Goal: Find specific page/section: Find specific page/section

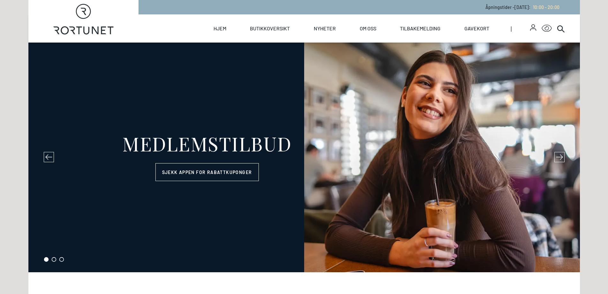
select select "NO"
click at [224, 26] on link "Hjem" at bounding box center [220, 28] width 13 height 28
select select "NO"
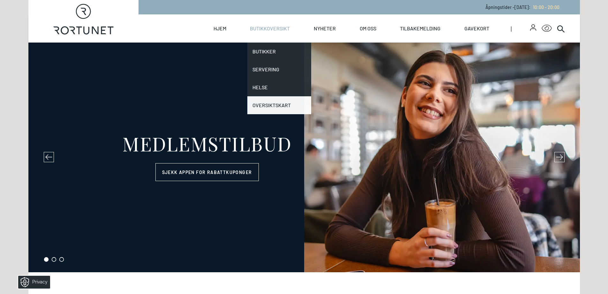
click at [286, 102] on link "Oversiktskart" at bounding box center [280, 105] width 64 height 18
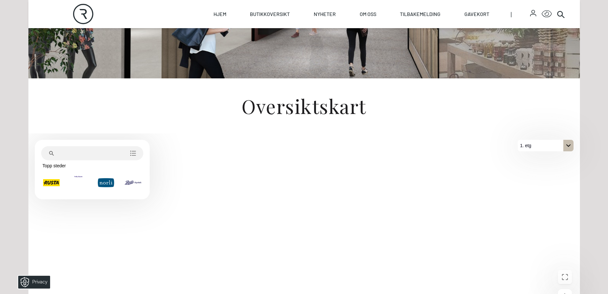
scroll to position [132, 0]
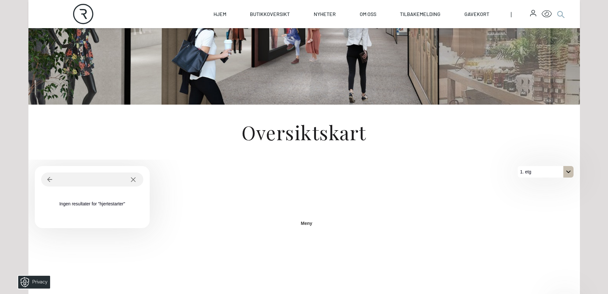
click at [559, 13] on icon at bounding box center [561, 14] width 8 height 8
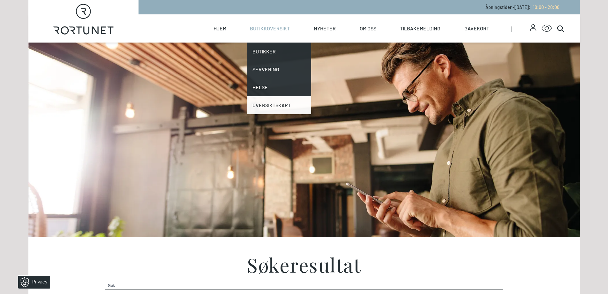
click at [269, 99] on link "Oversiktskart" at bounding box center [280, 105] width 64 height 18
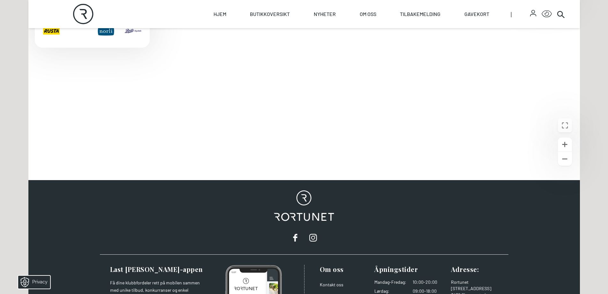
scroll to position [297, 0]
